Goal: Information Seeking & Learning: Learn about a topic

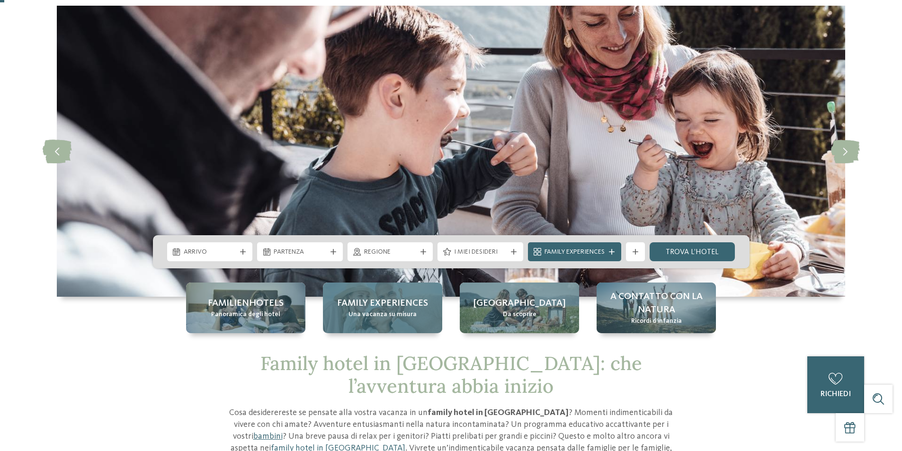
scroll to position [95, 0]
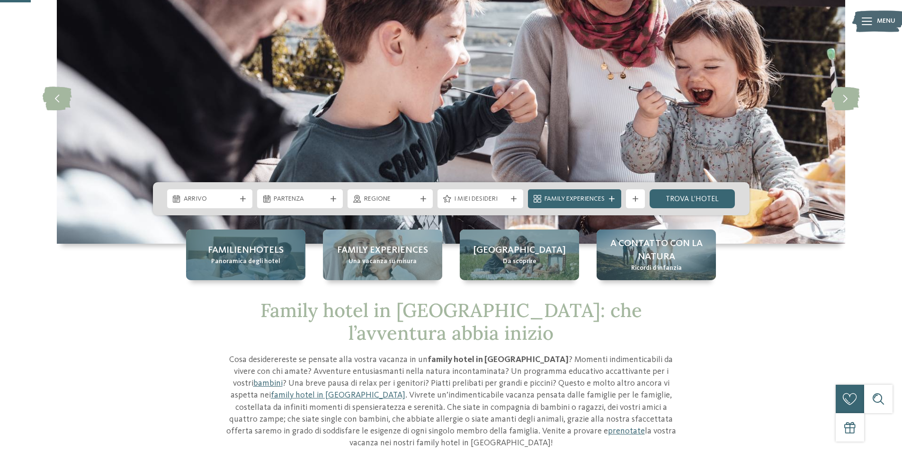
click at [255, 259] on span "Panoramica degli hotel" at bounding box center [245, 261] width 69 height 9
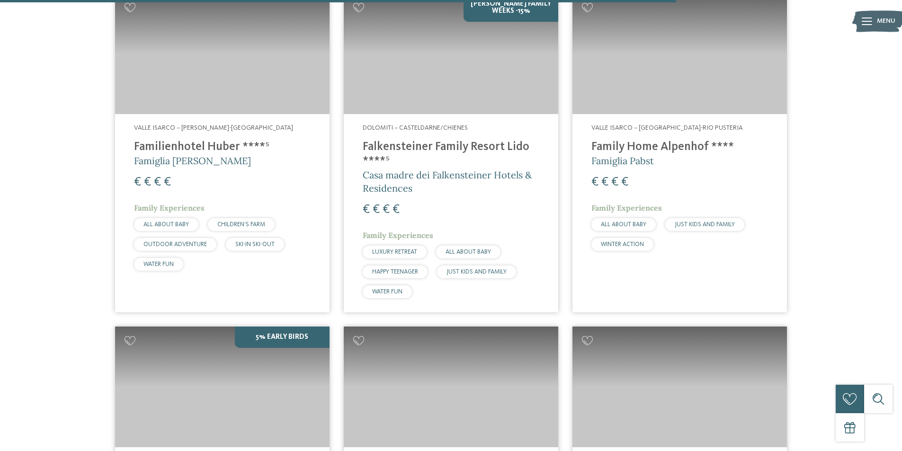
scroll to position [2367, 0]
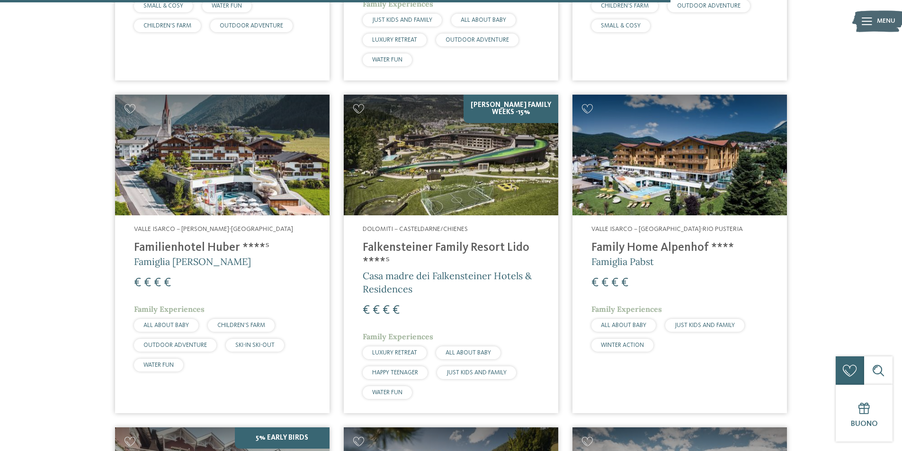
click at [450, 138] on img at bounding box center [451, 155] width 214 height 121
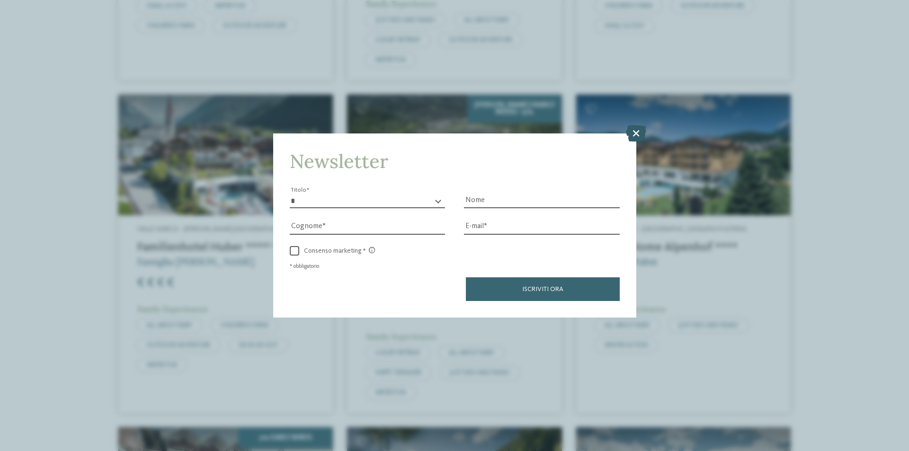
click at [635, 132] on icon at bounding box center [636, 133] width 20 height 17
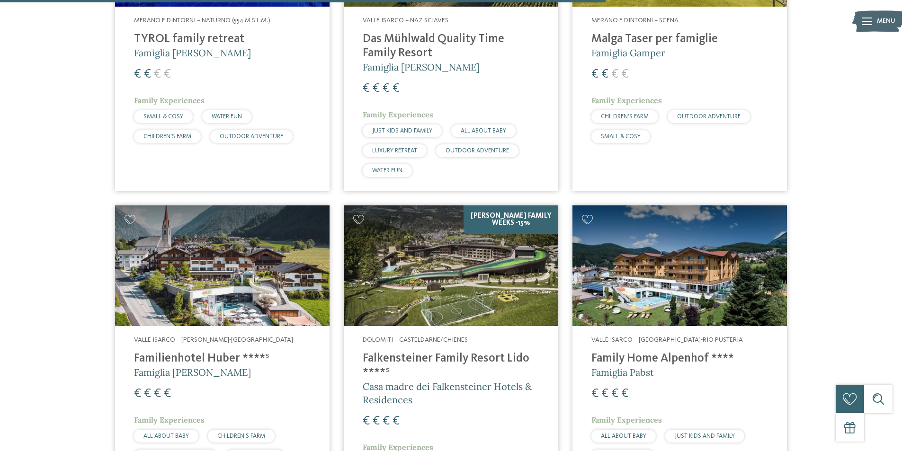
scroll to position [2130, 0]
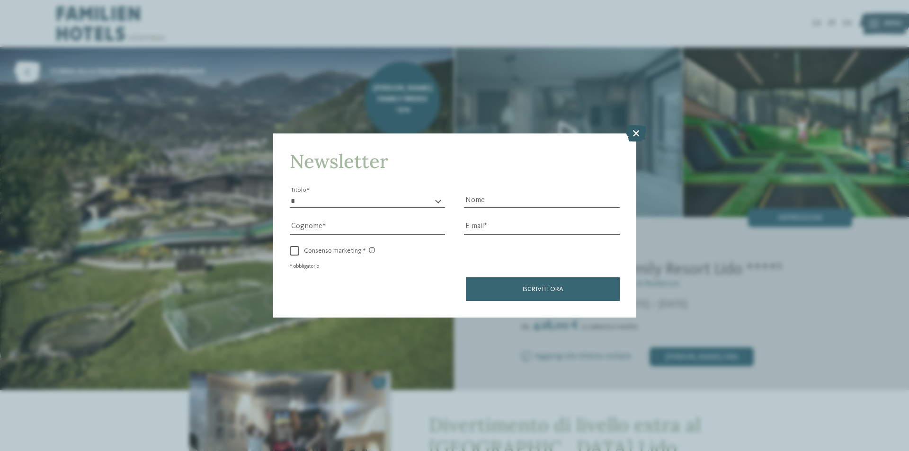
click at [636, 136] on icon at bounding box center [636, 133] width 20 height 17
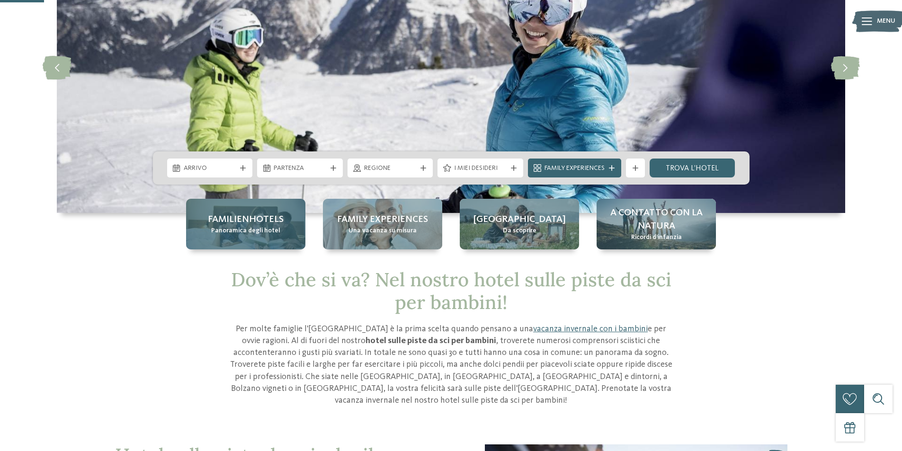
scroll to position [142, 0]
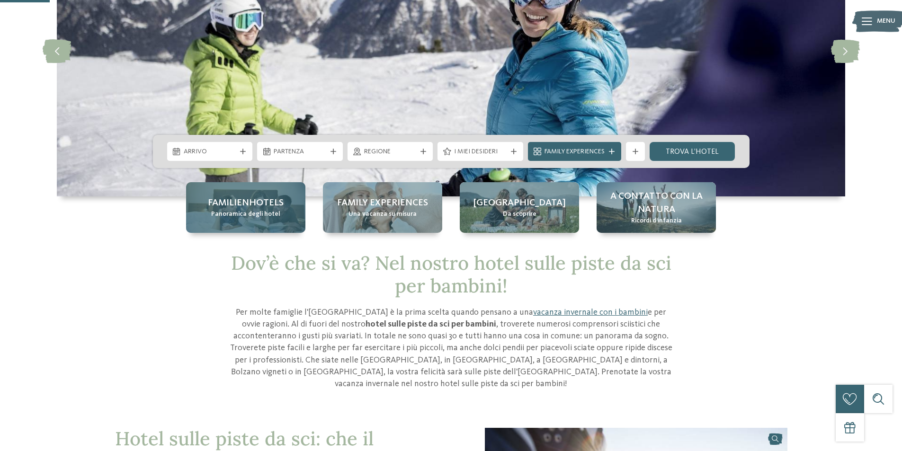
click at [220, 218] on span "Panoramica degli hotel" at bounding box center [245, 214] width 69 height 9
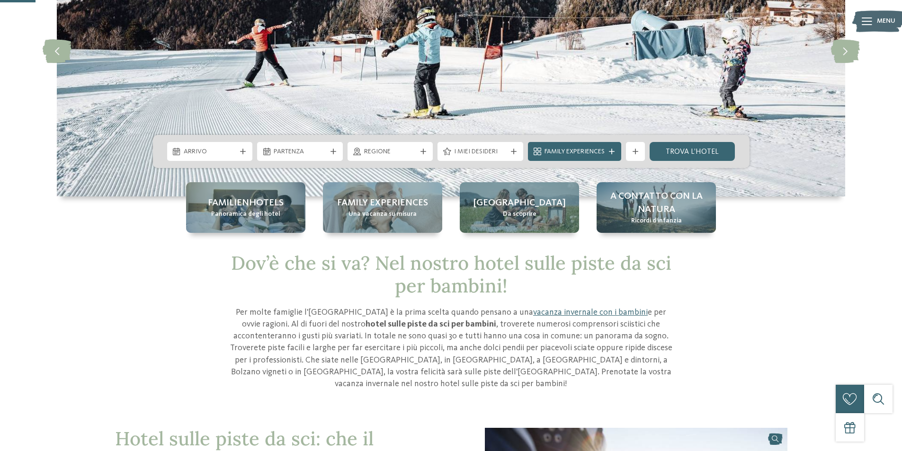
scroll to position [0, 0]
